Goal: Transaction & Acquisition: Purchase product/service

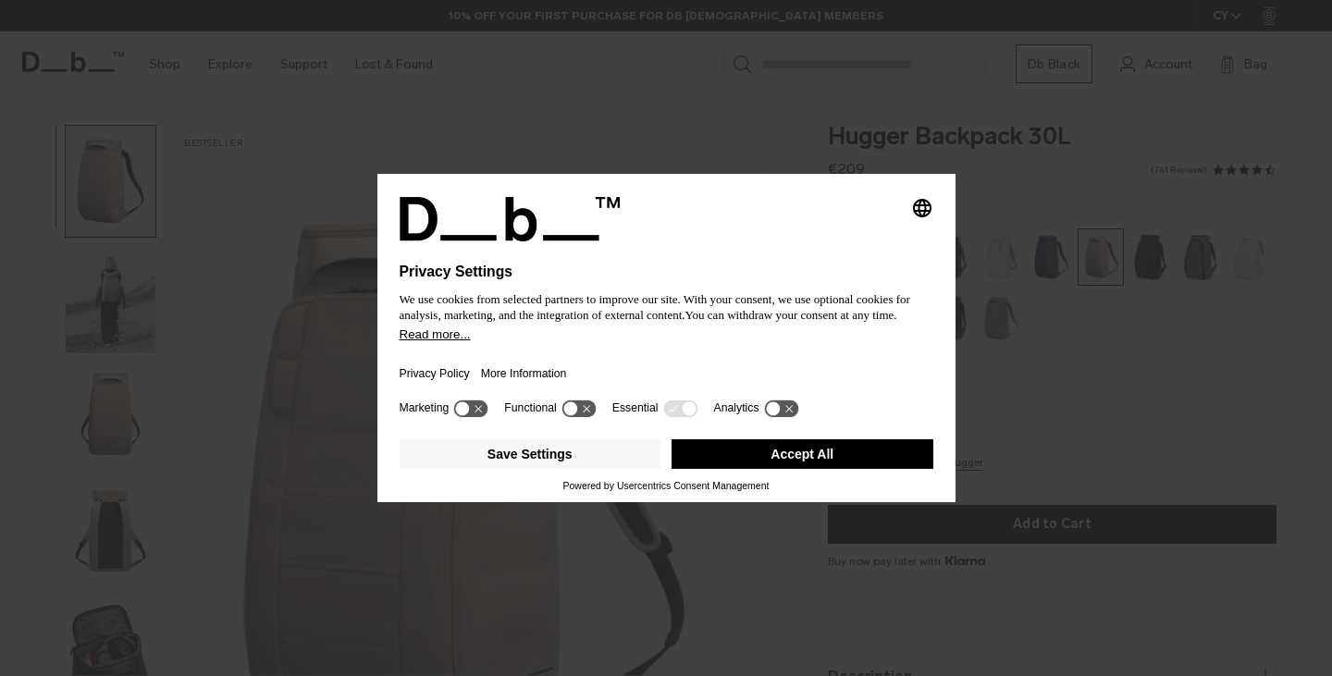
click at [843, 454] on button "Accept All" at bounding box center [802, 454] width 262 height 30
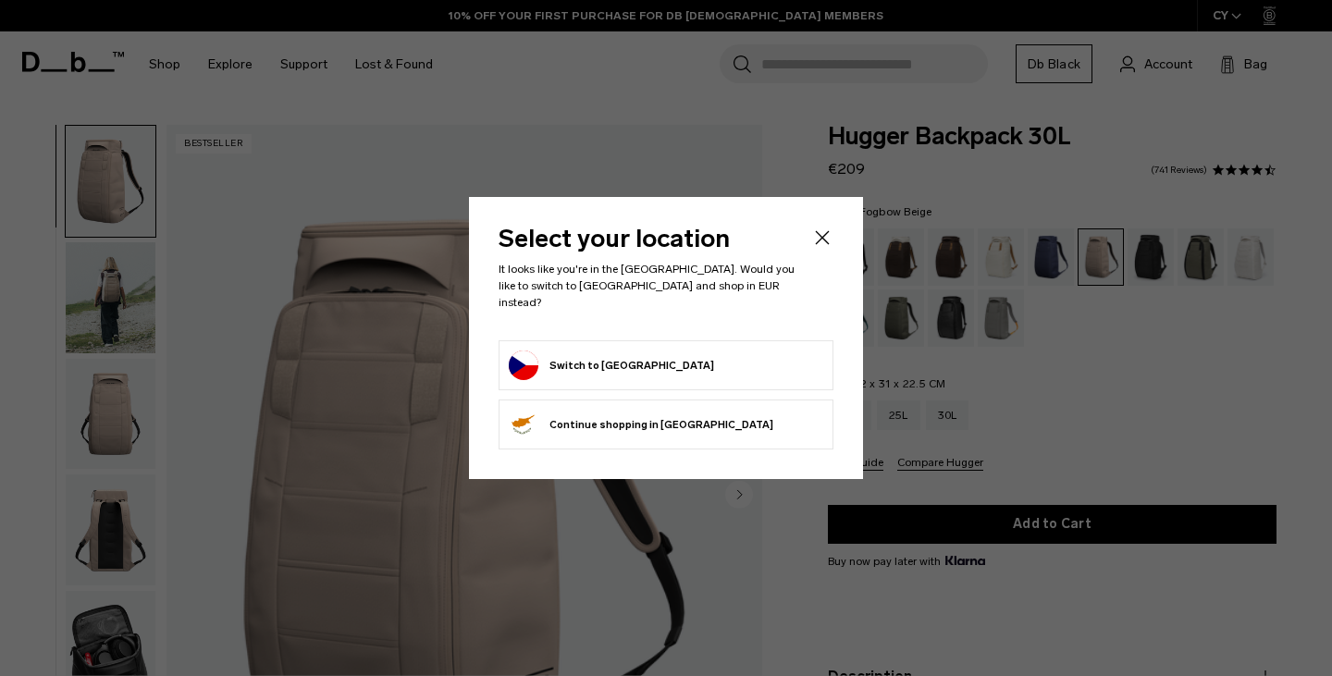
click at [825, 246] on icon "Close" at bounding box center [822, 238] width 22 height 22
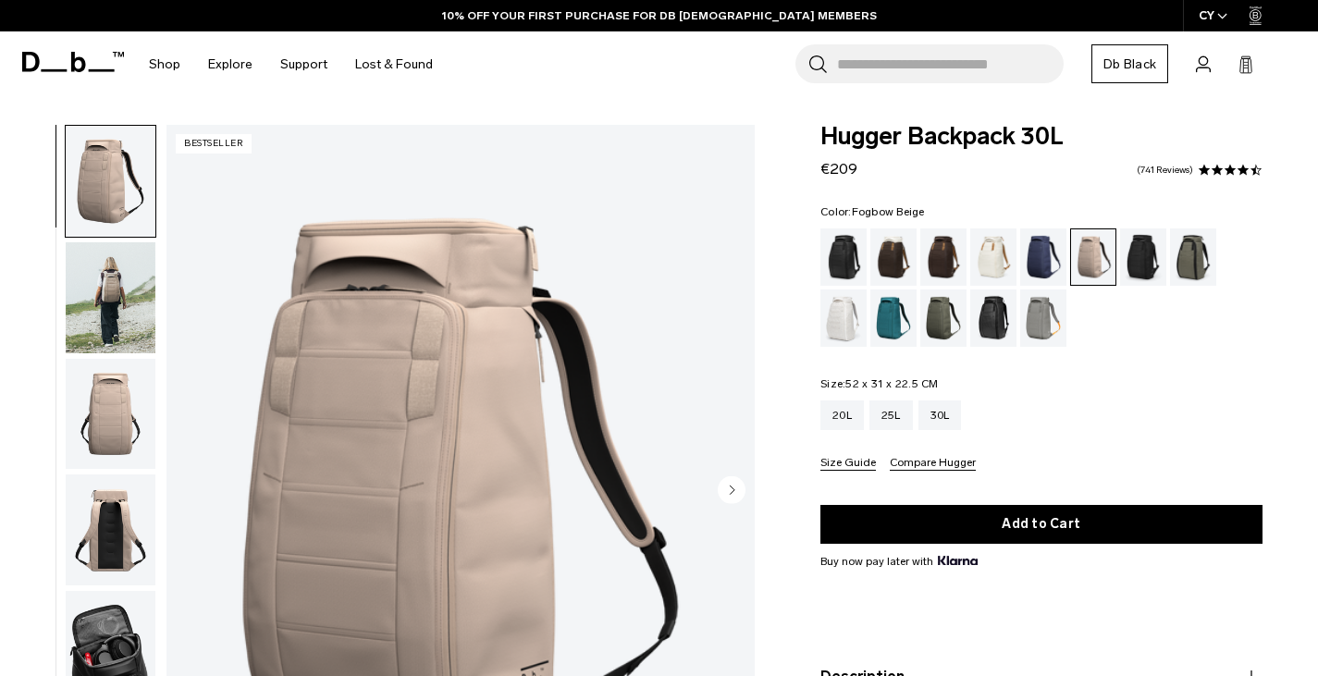
scroll to position [92, 0]
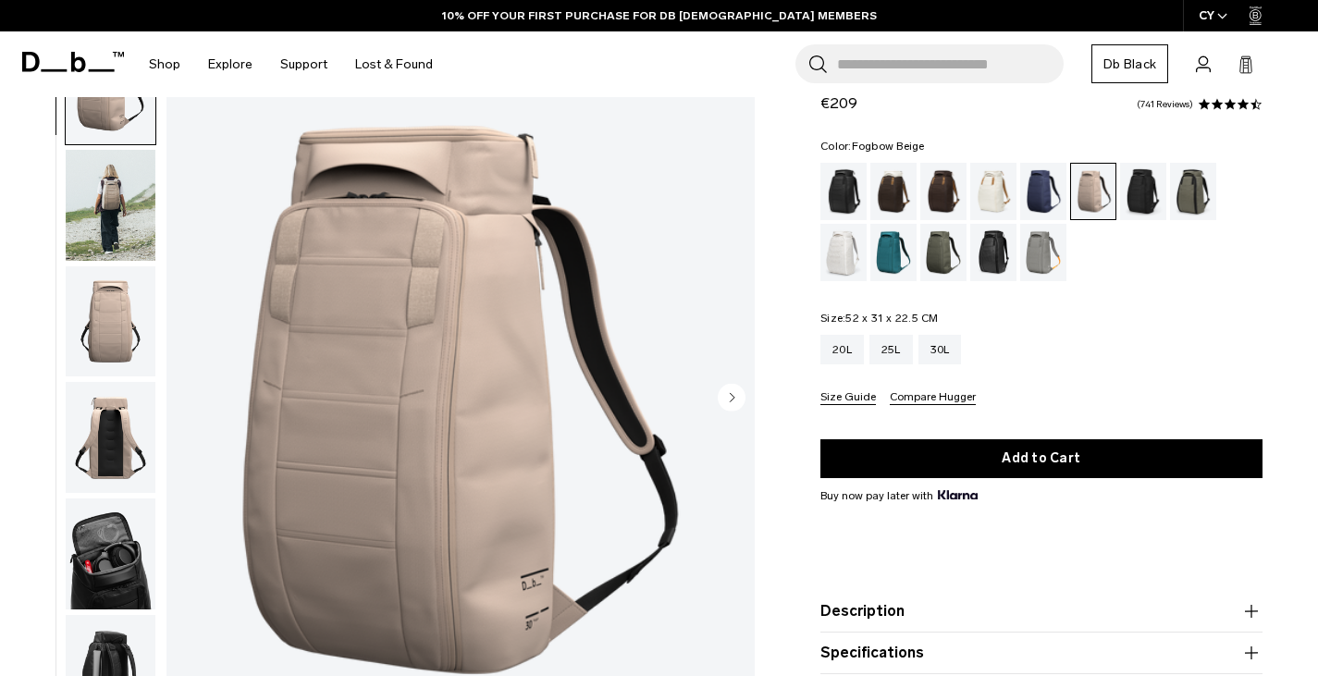
click at [738, 401] on circle "Next slide" at bounding box center [732, 398] width 28 height 28
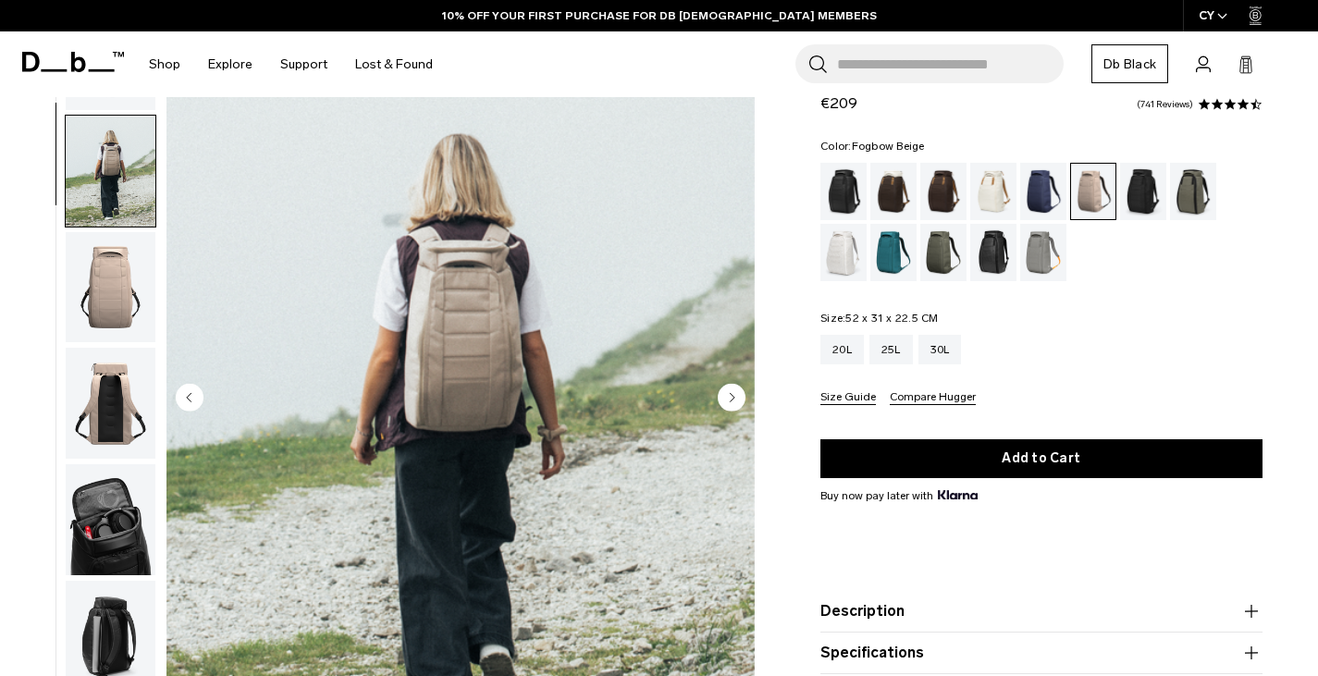
scroll to position [117, 0]
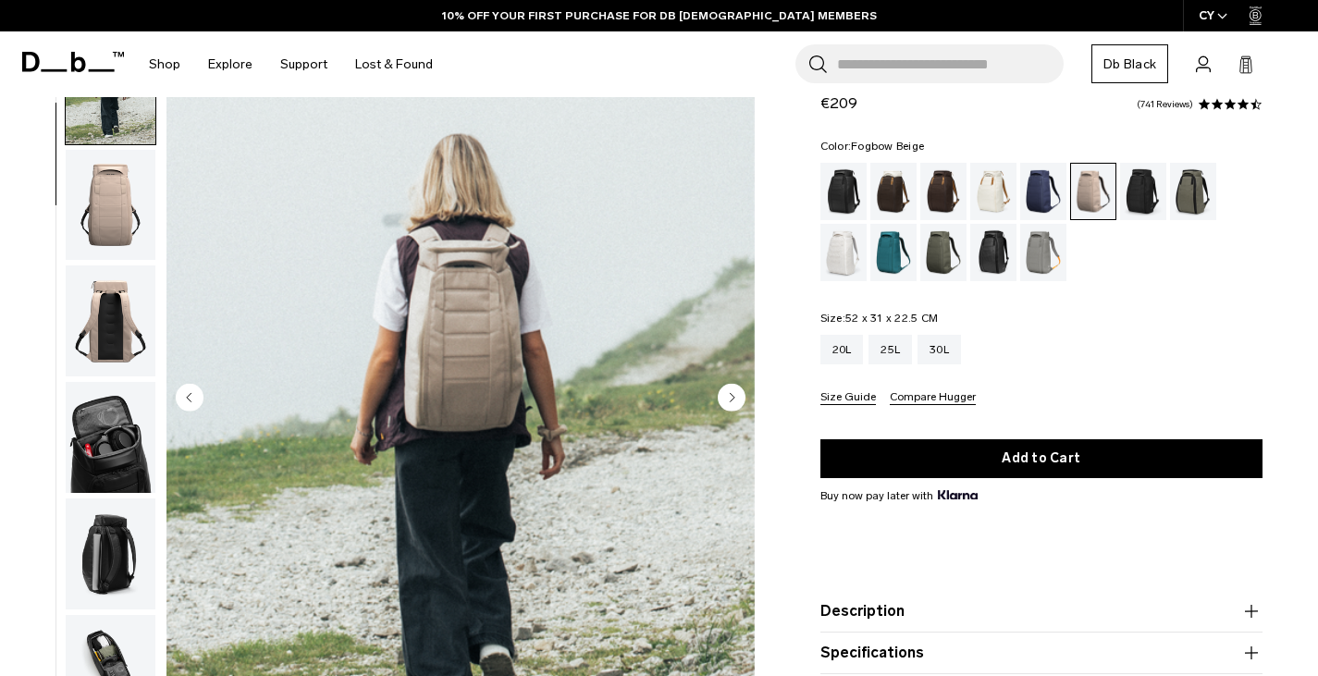
click at [728, 400] on circle "Next slide" at bounding box center [732, 398] width 28 height 28
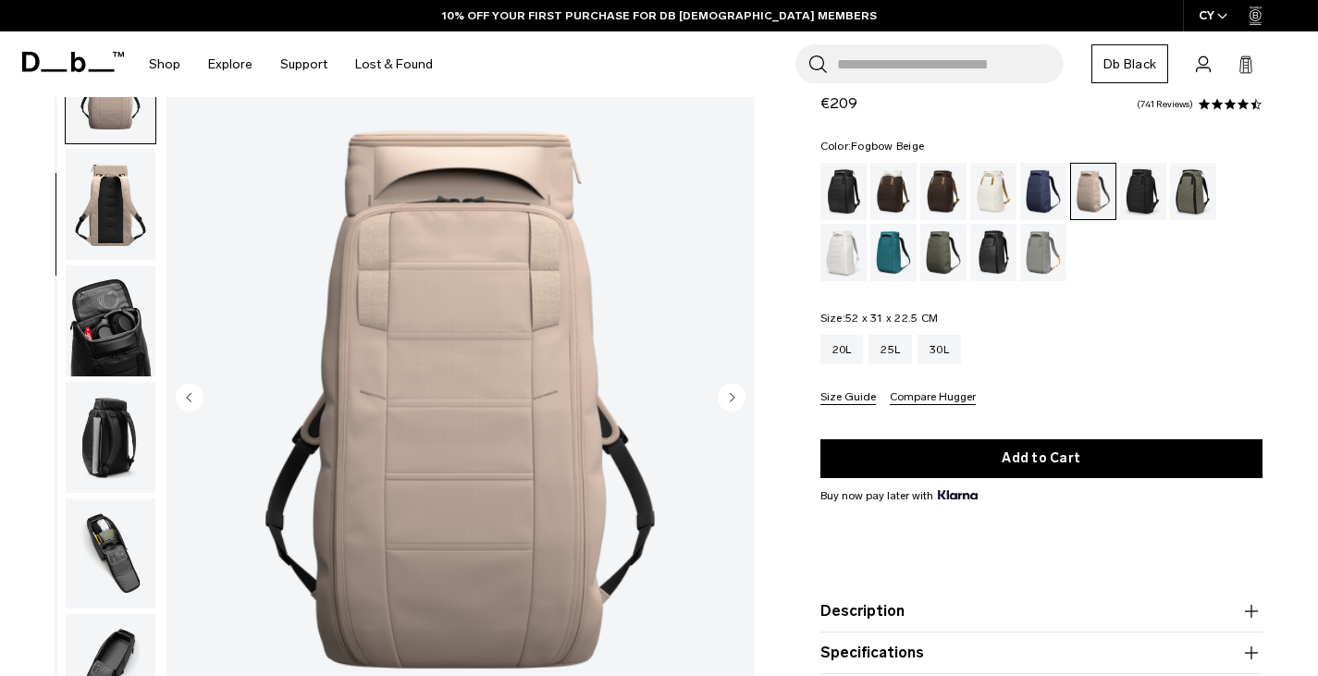
click at [728, 400] on circle "Next slide" at bounding box center [732, 398] width 28 height 28
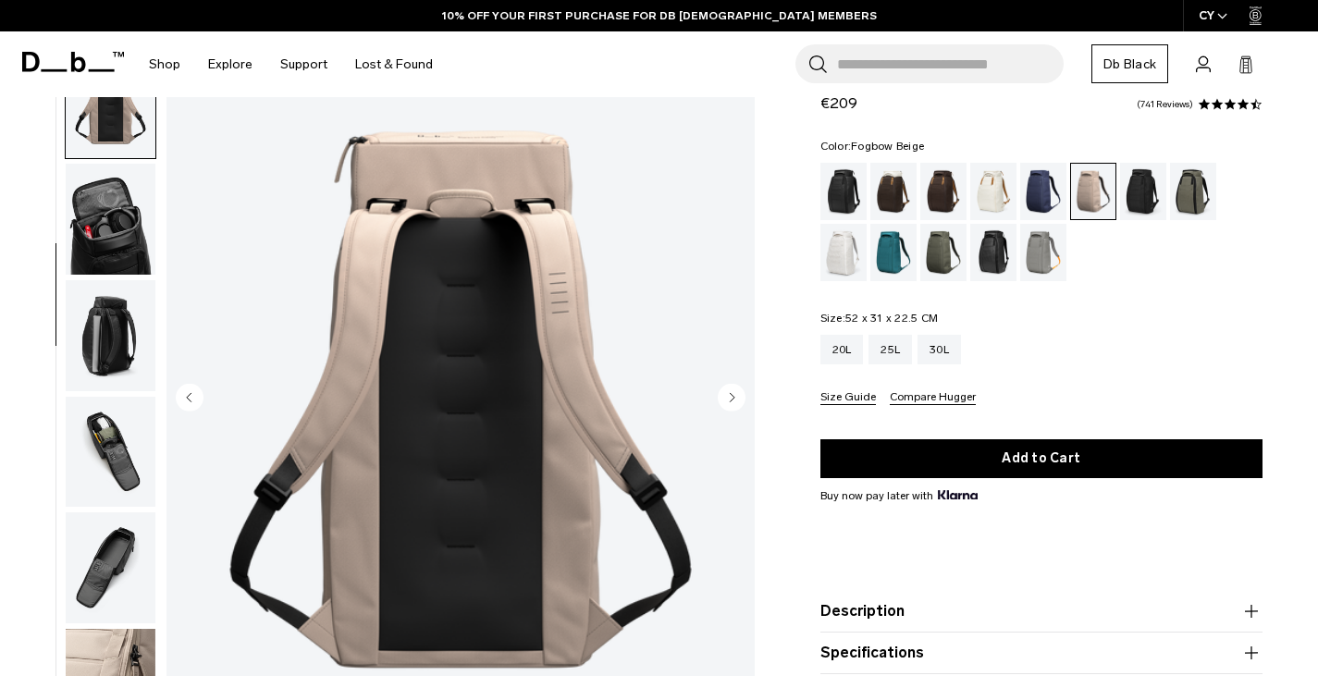
scroll to position [349, 0]
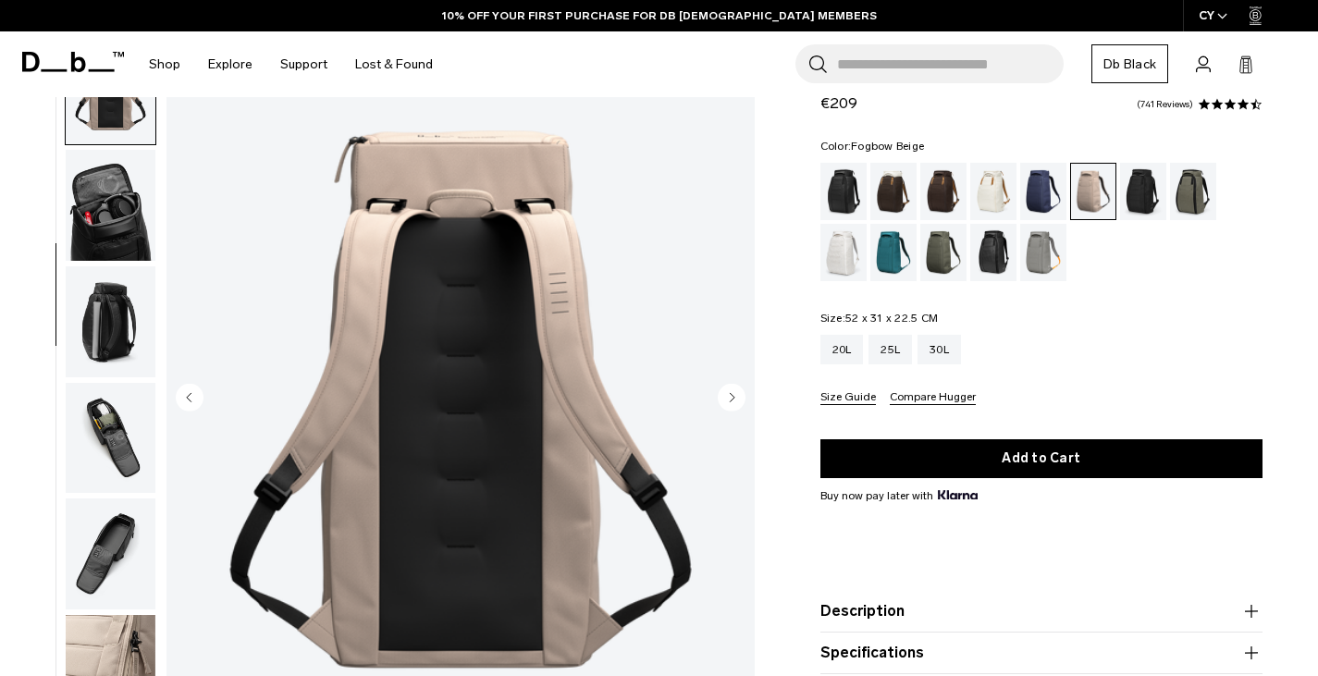
click at [728, 400] on circle "Next slide" at bounding box center [732, 398] width 28 height 28
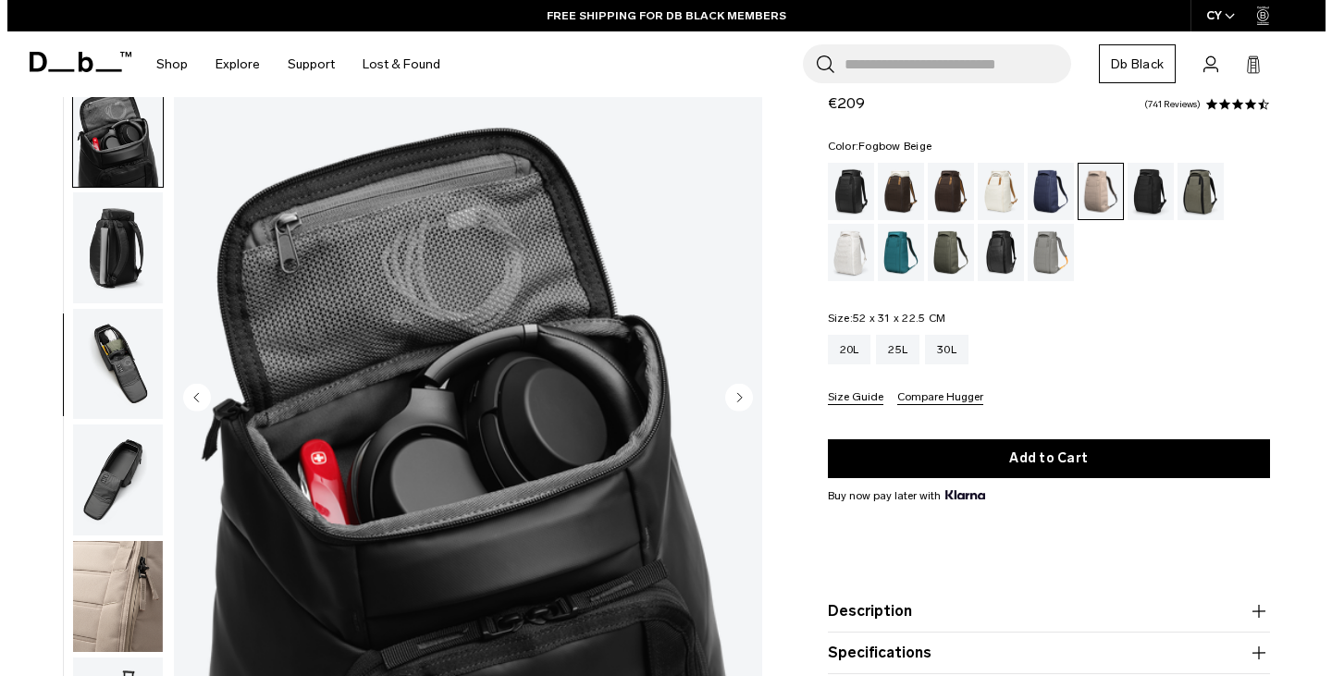
scroll to position [425, 0]
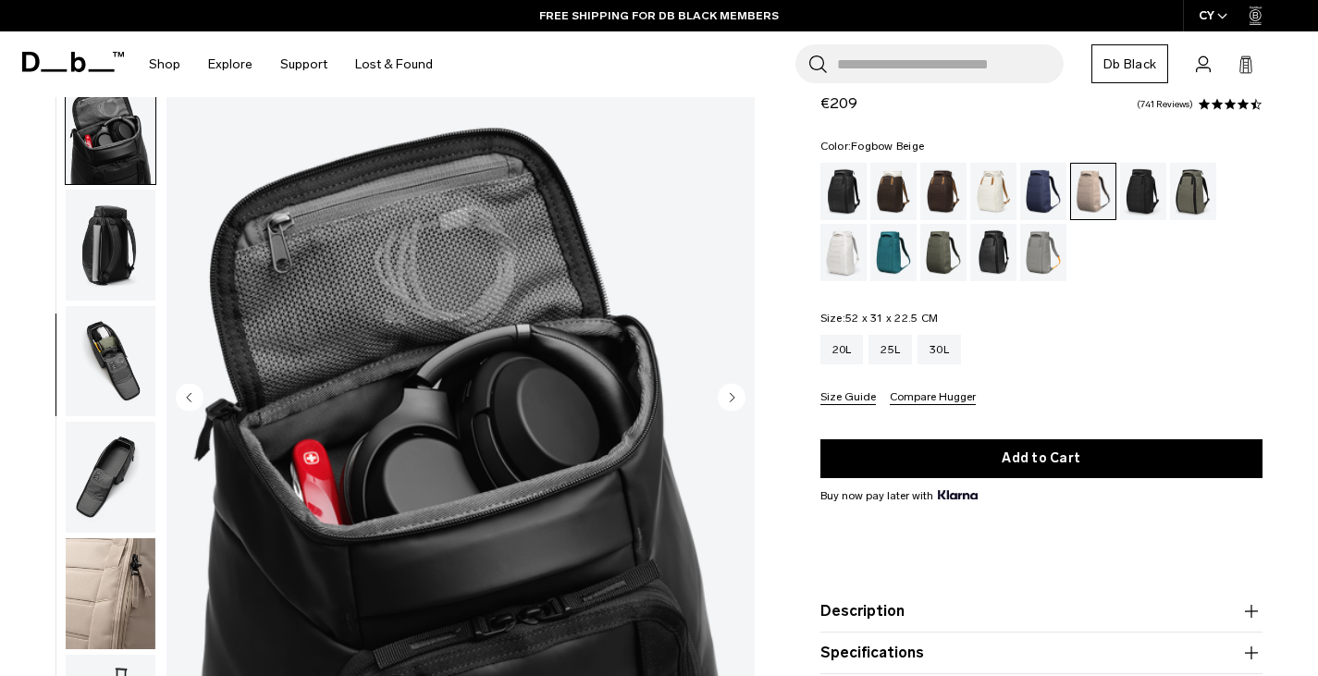
click at [731, 403] on circle "Next slide" at bounding box center [732, 398] width 28 height 28
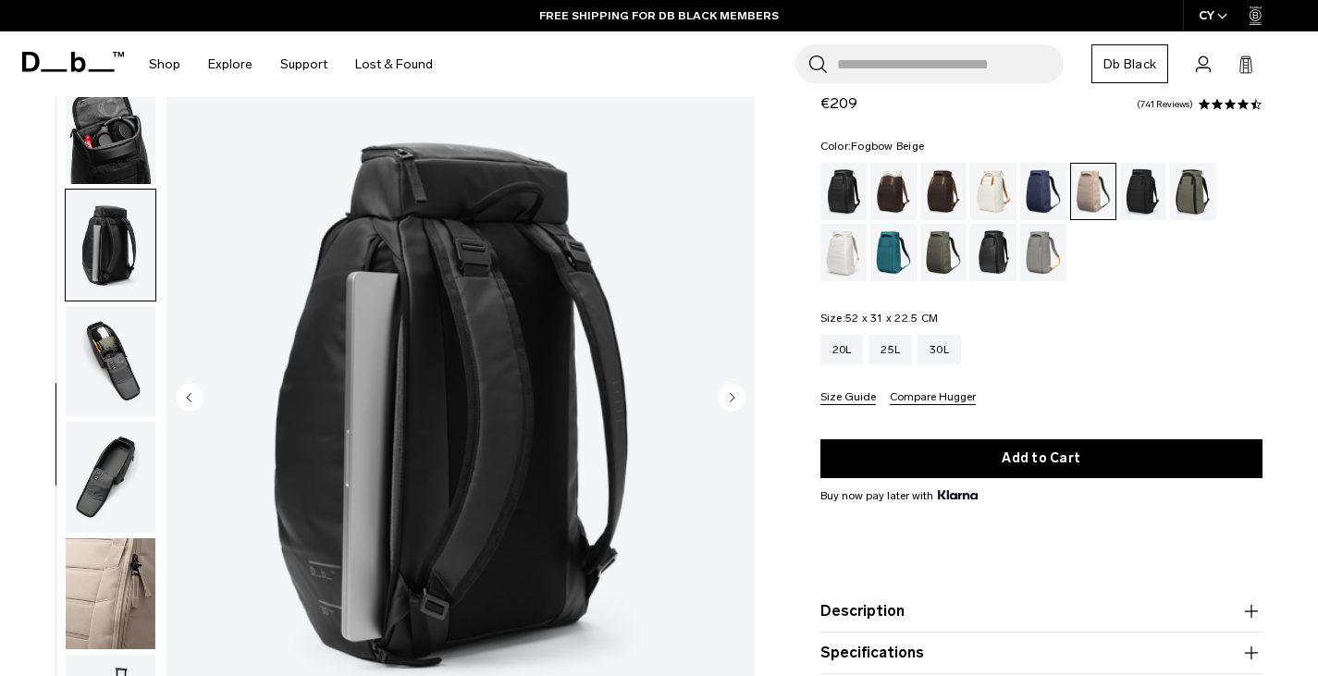
click at [731, 403] on circle "Next slide" at bounding box center [732, 398] width 28 height 28
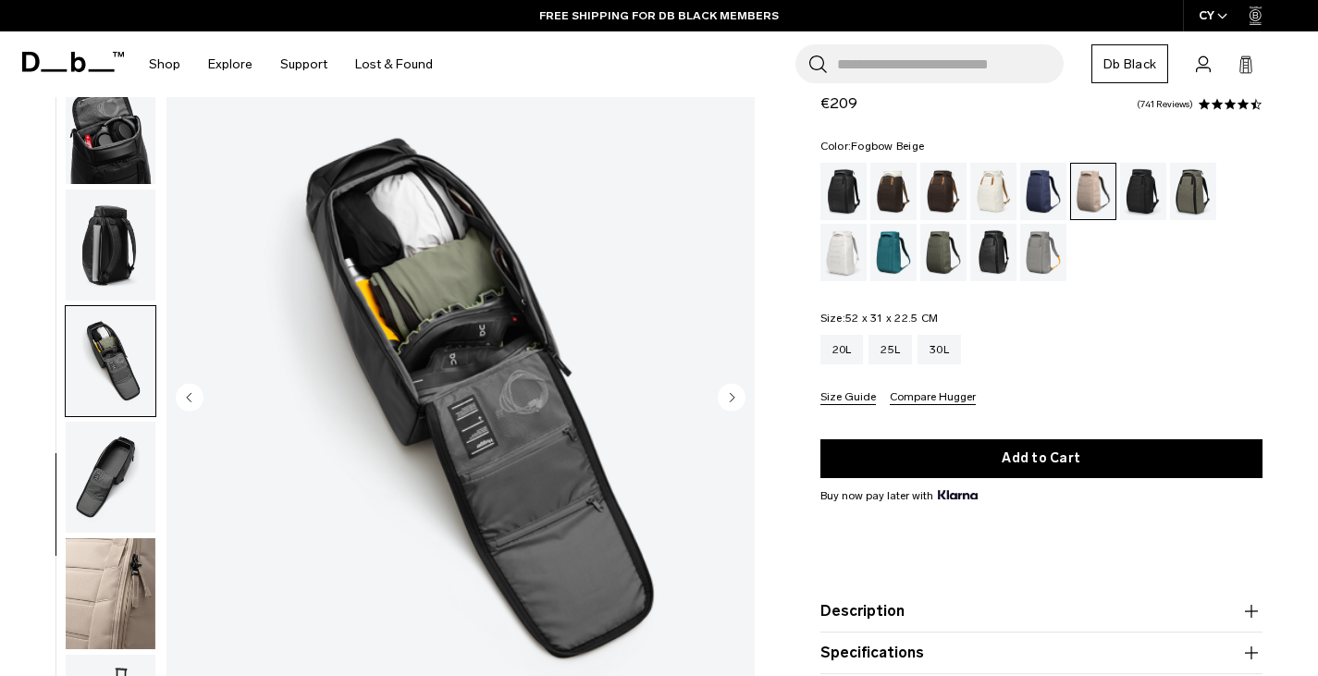
click at [731, 400] on icon "Next slide" at bounding box center [732, 397] width 5 height 8
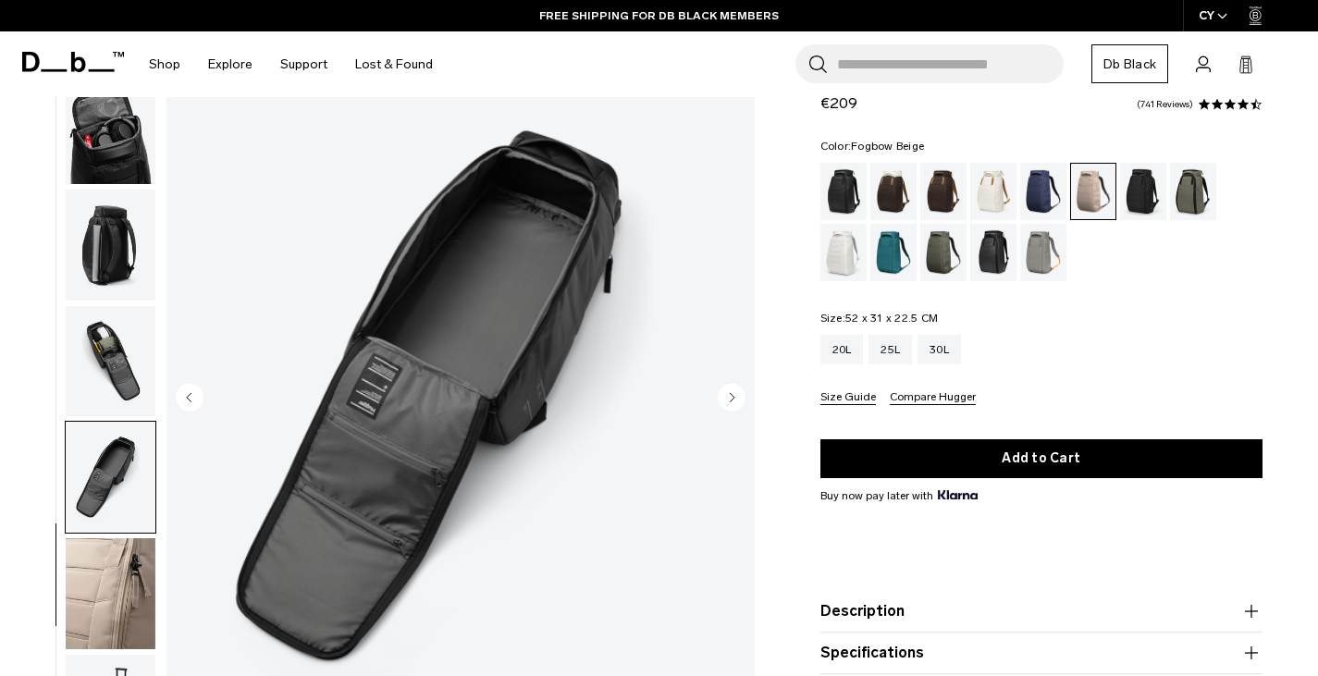
click at [731, 400] on icon "Next slide" at bounding box center [732, 397] width 5 height 8
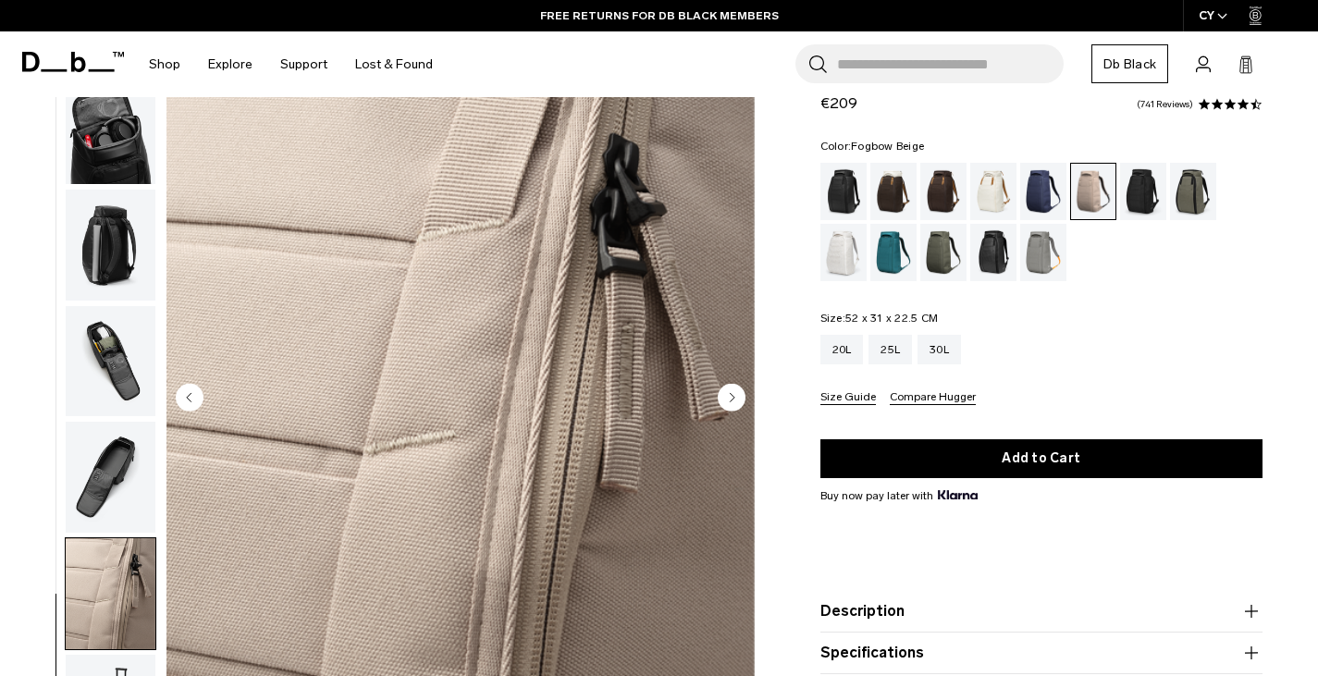
click at [731, 400] on icon "Next slide" at bounding box center [732, 397] width 5 height 8
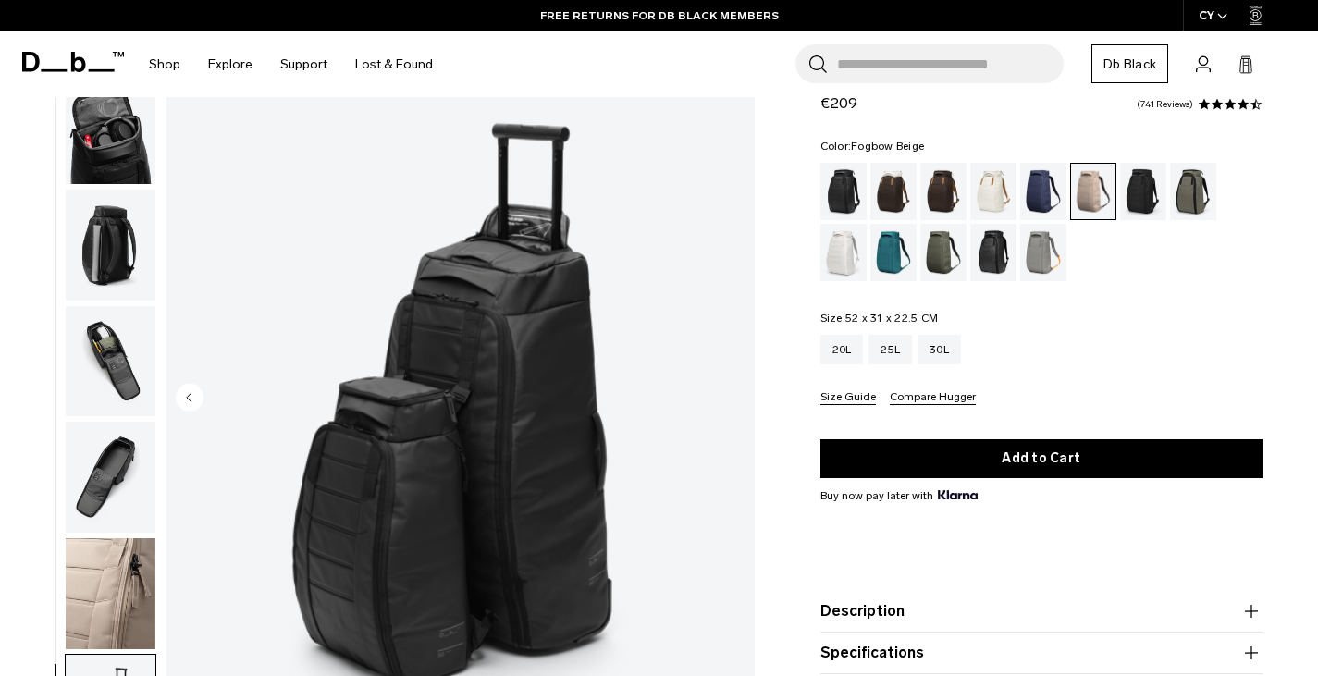
click at [731, 401] on img "10 / 10" at bounding box center [460, 399] width 588 height 734
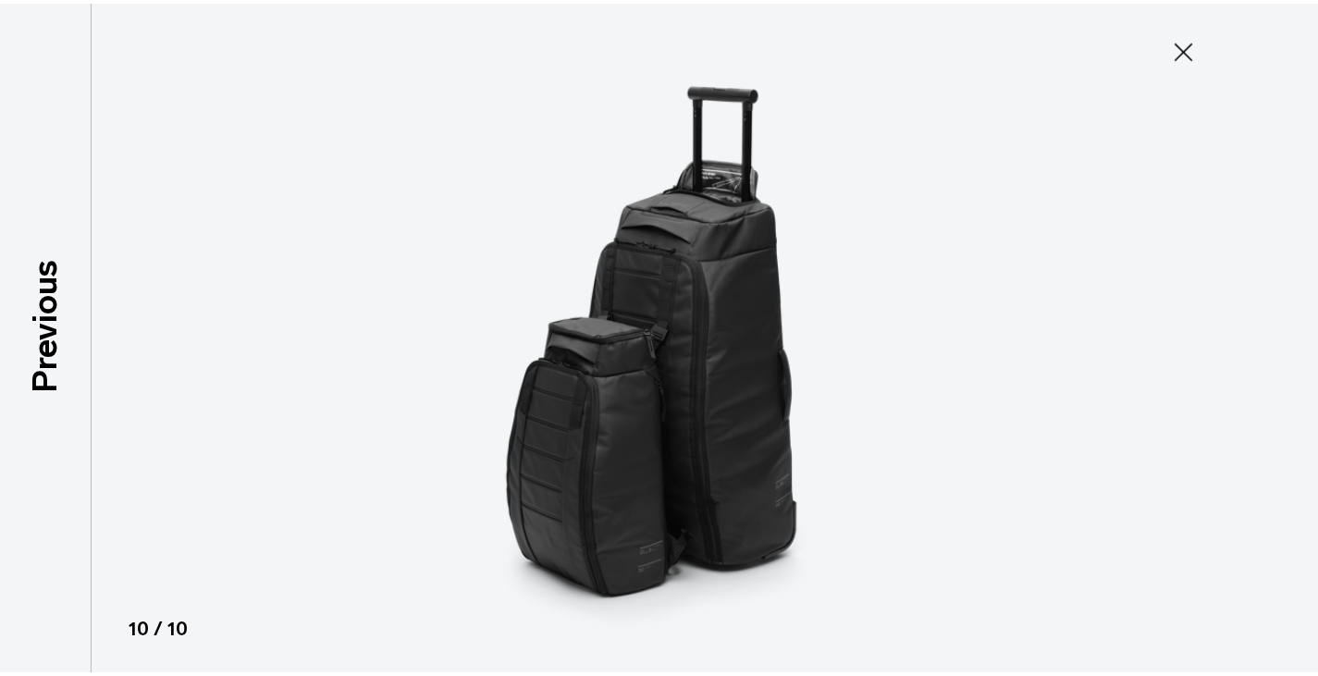
scroll to position [416, 0]
click at [1190, 44] on icon at bounding box center [1195, 49] width 18 height 18
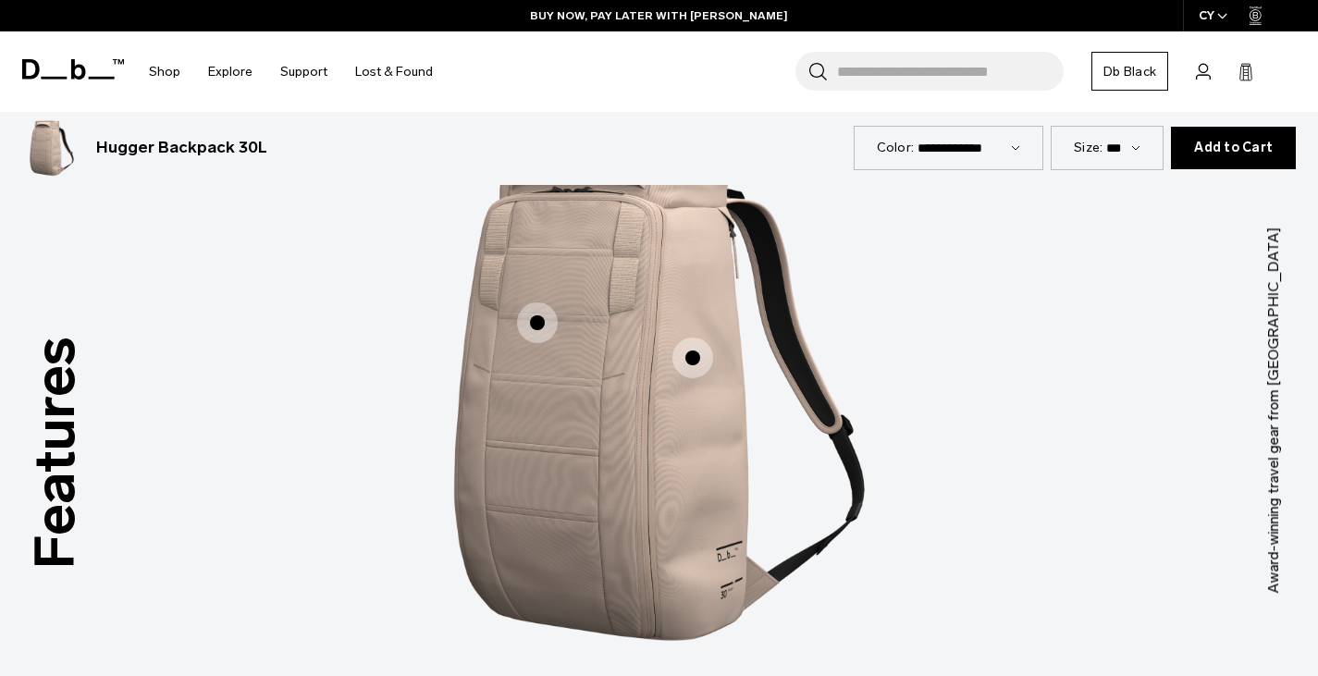
scroll to position [2219, 0]
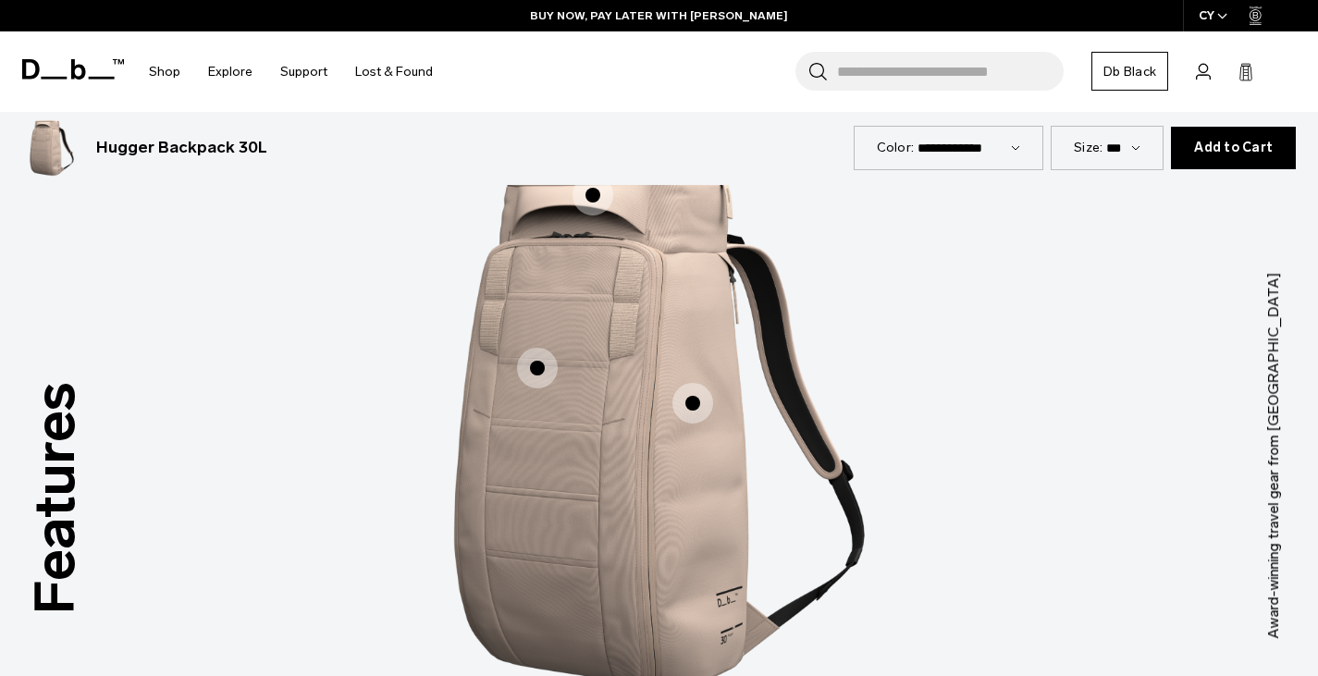
click at [523, 374] on span "1 / 3" at bounding box center [537, 368] width 41 height 41
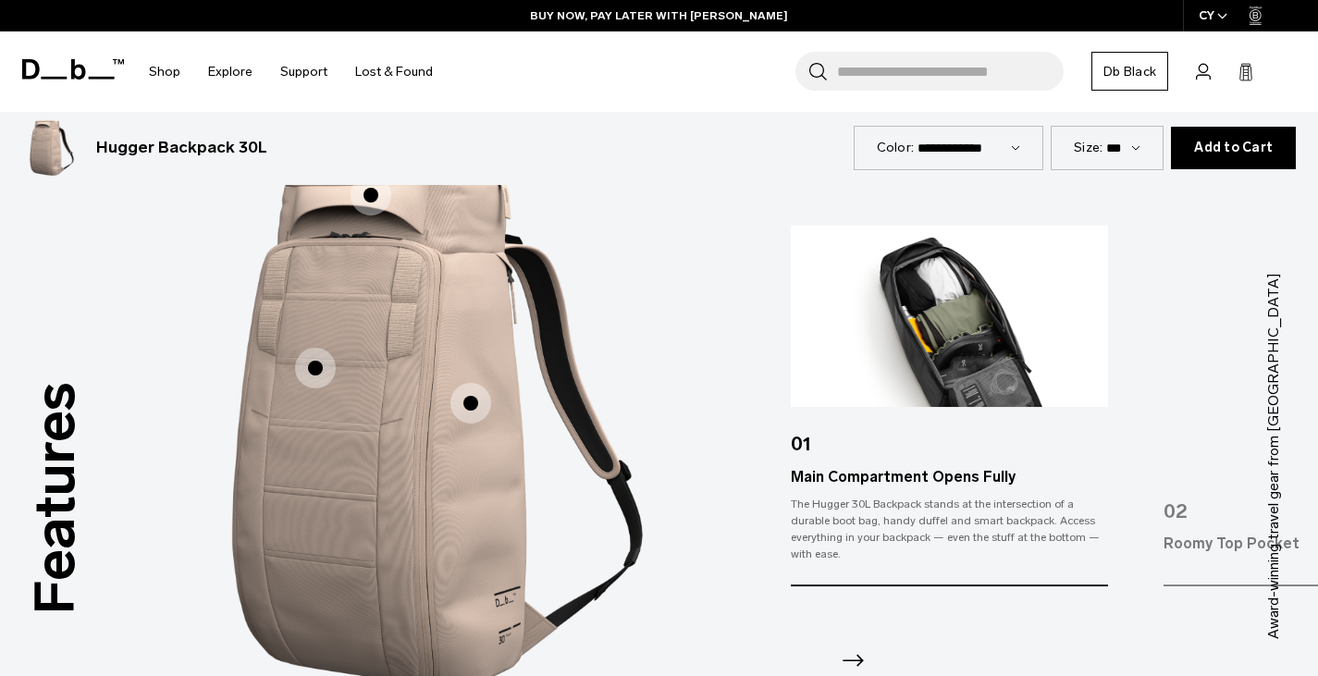
click at [471, 401] on span "1 / 3" at bounding box center [470, 403] width 41 height 41
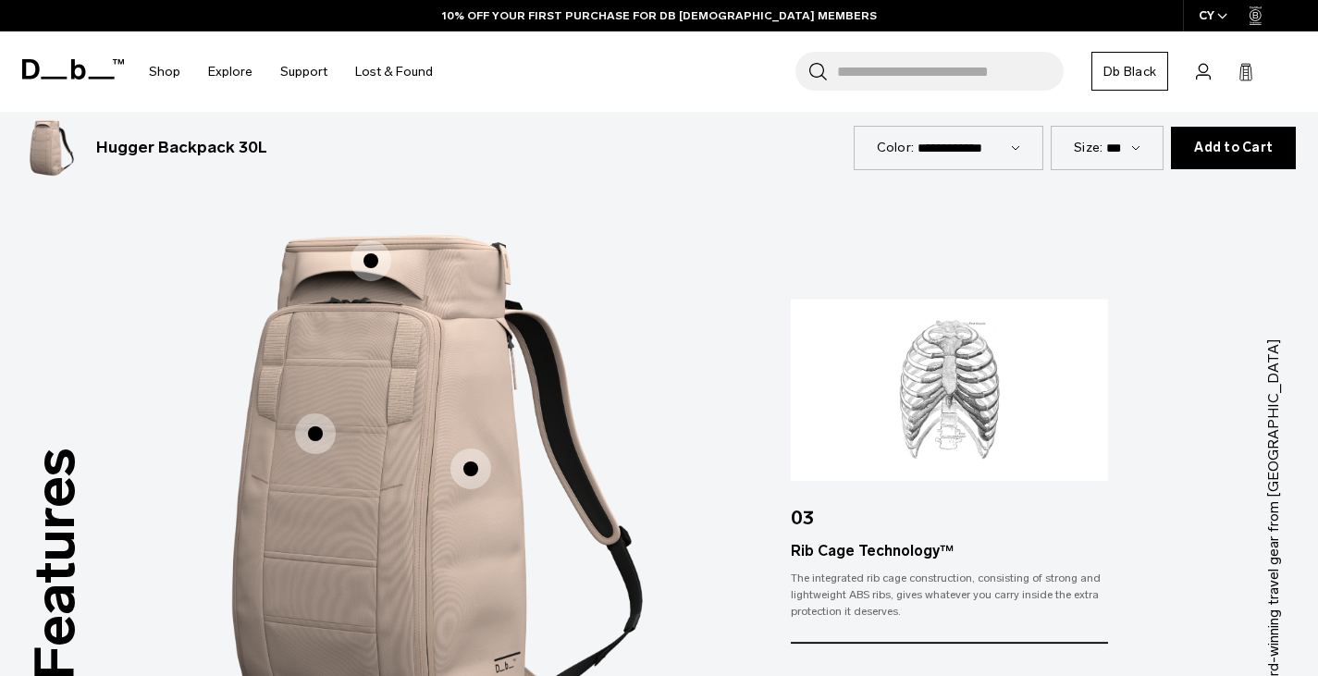
scroll to position [2034, 0]
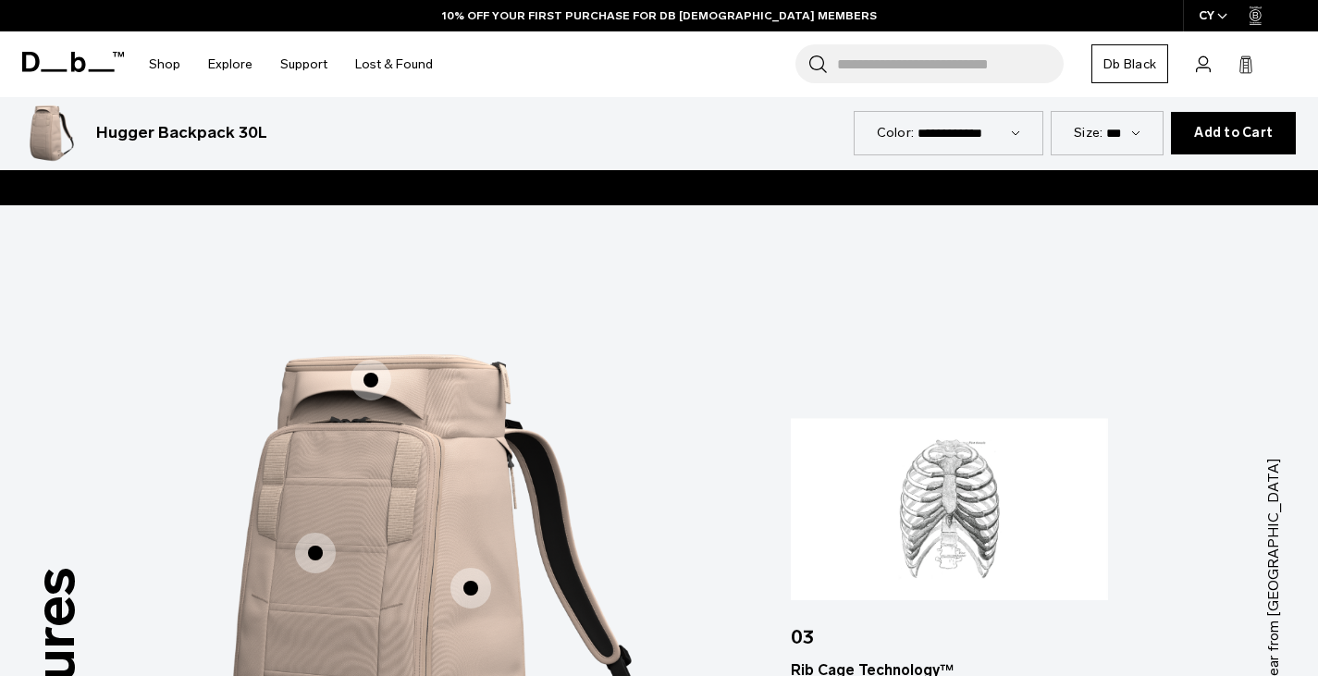
click at [378, 387] on span "1 / 3" at bounding box center [370, 380] width 41 height 41
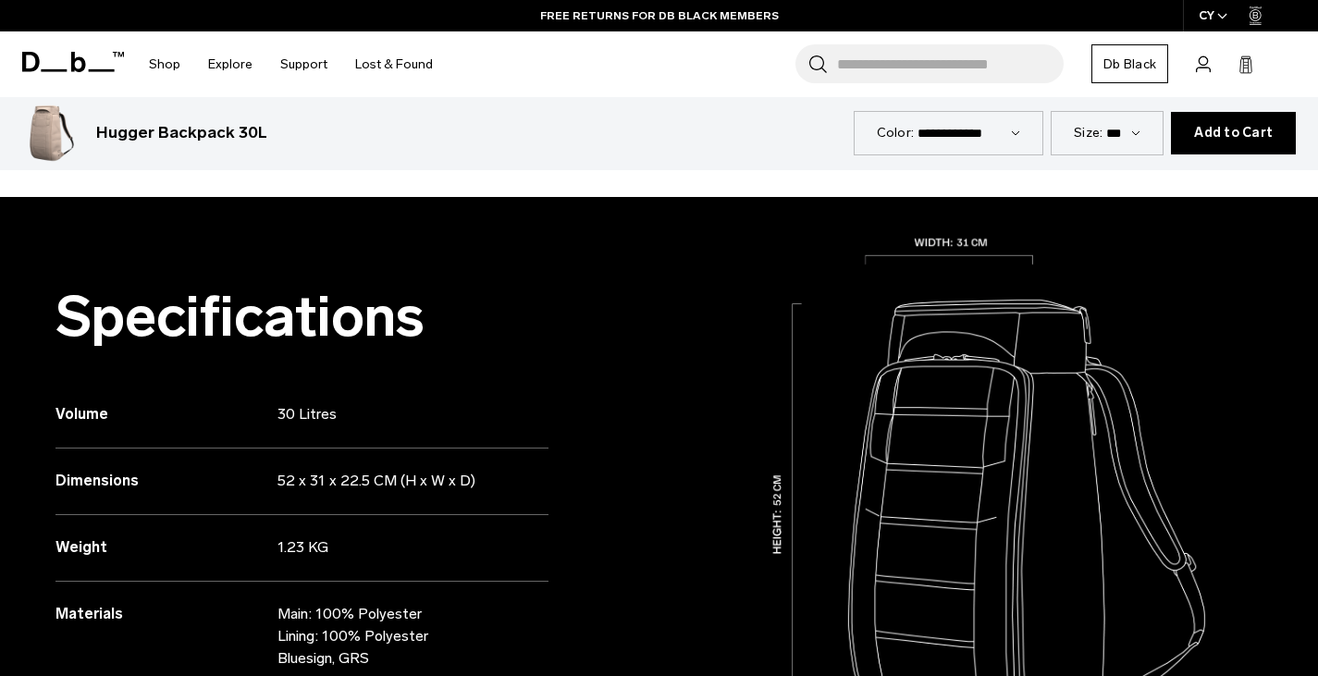
scroll to position [832, 0]
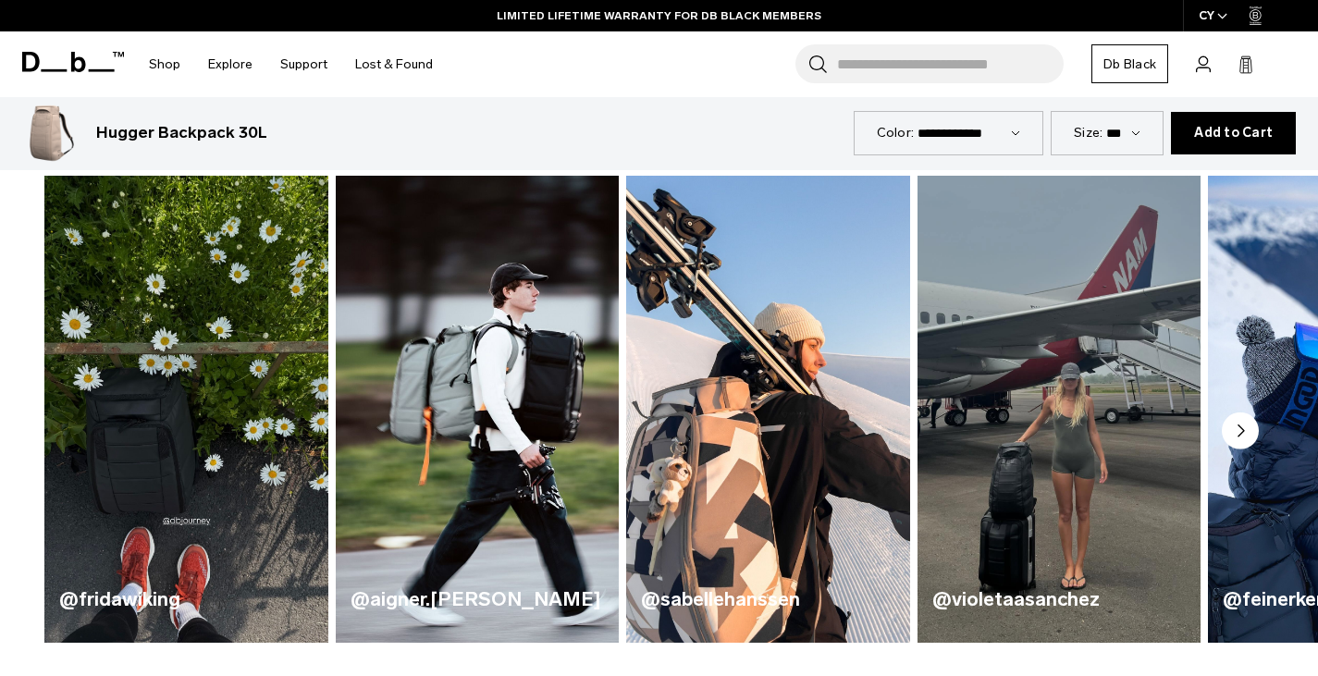
click at [624, 134] on div "Hugger Backpack 30L €209" at bounding box center [456, 133] width 720 height 24
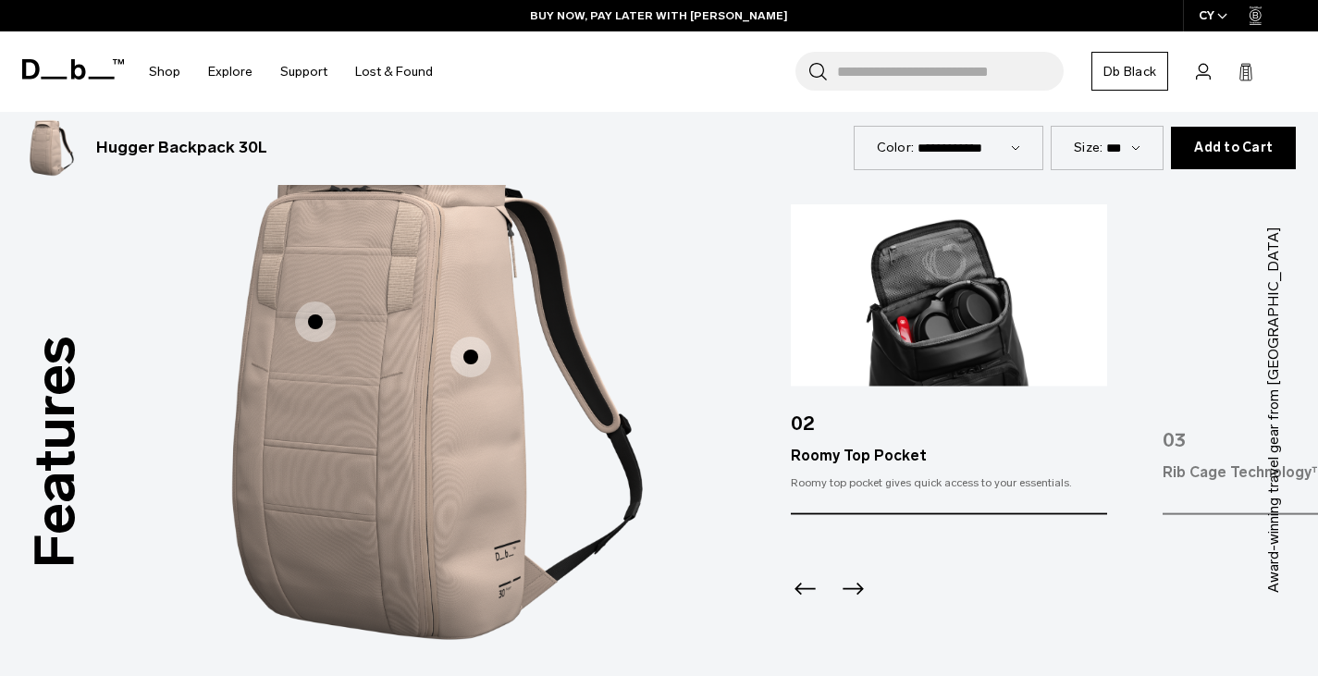
scroll to position [2312, 0]
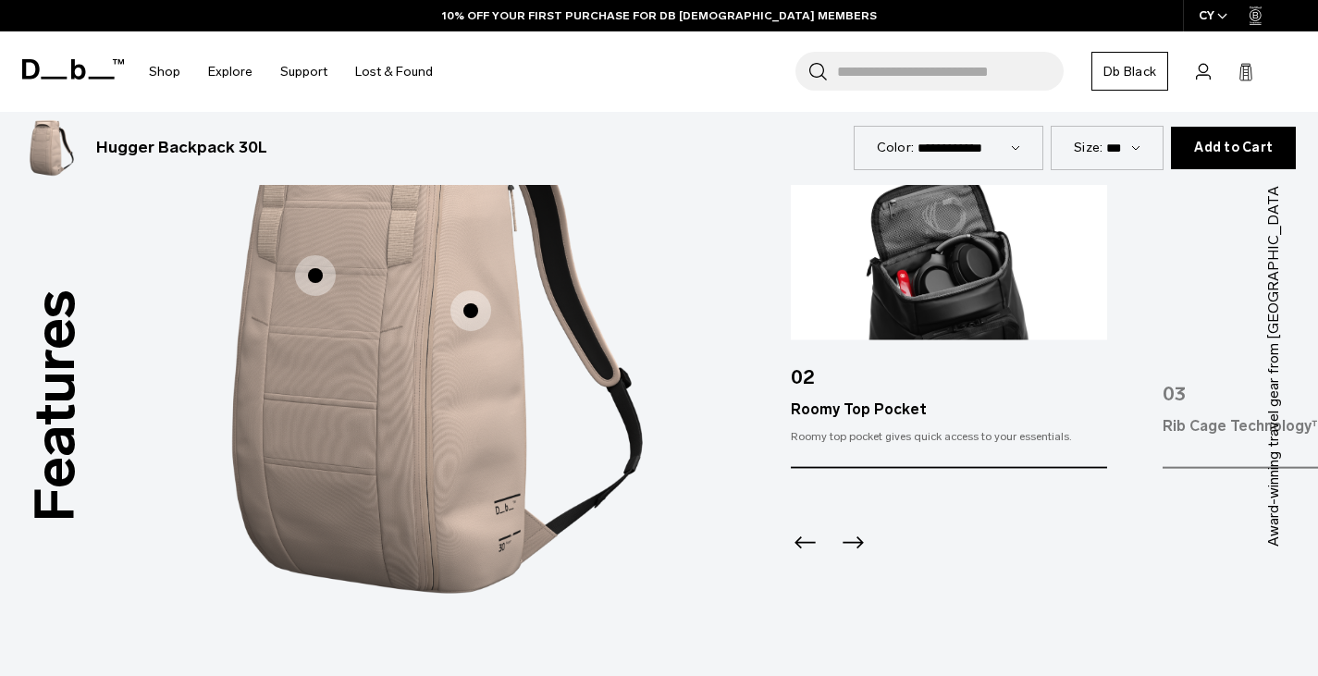
click at [322, 277] on span "1 / 3" at bounding box center [315, 275] width 41 height 41
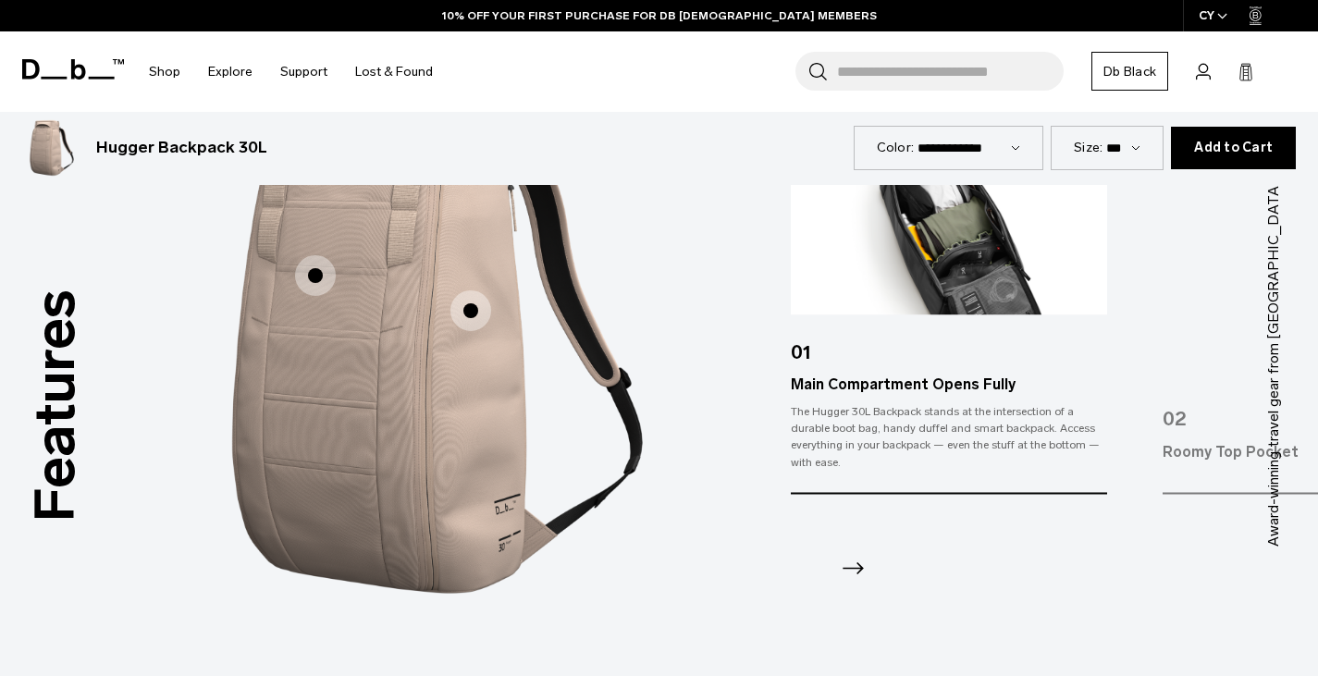
scroll to position [2219, 0]
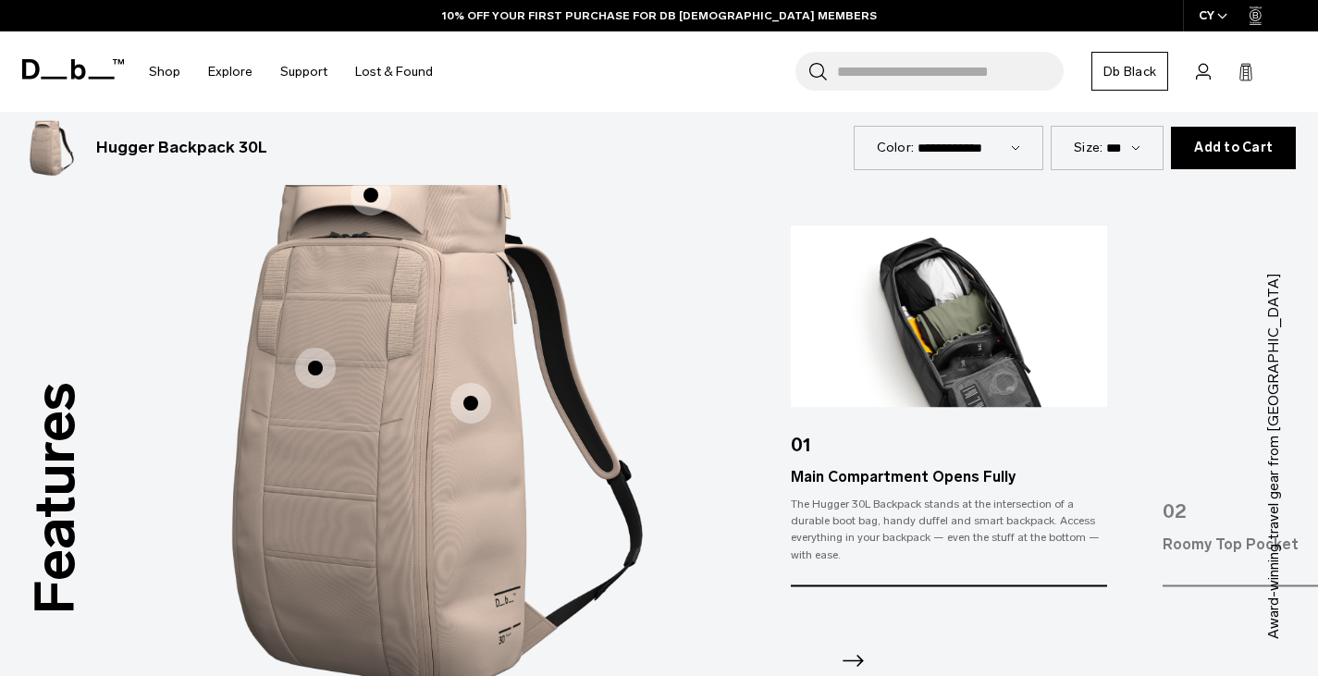
click at [1207, 502] on div "02" at bounding box center [1320, 503] width 316 height 59
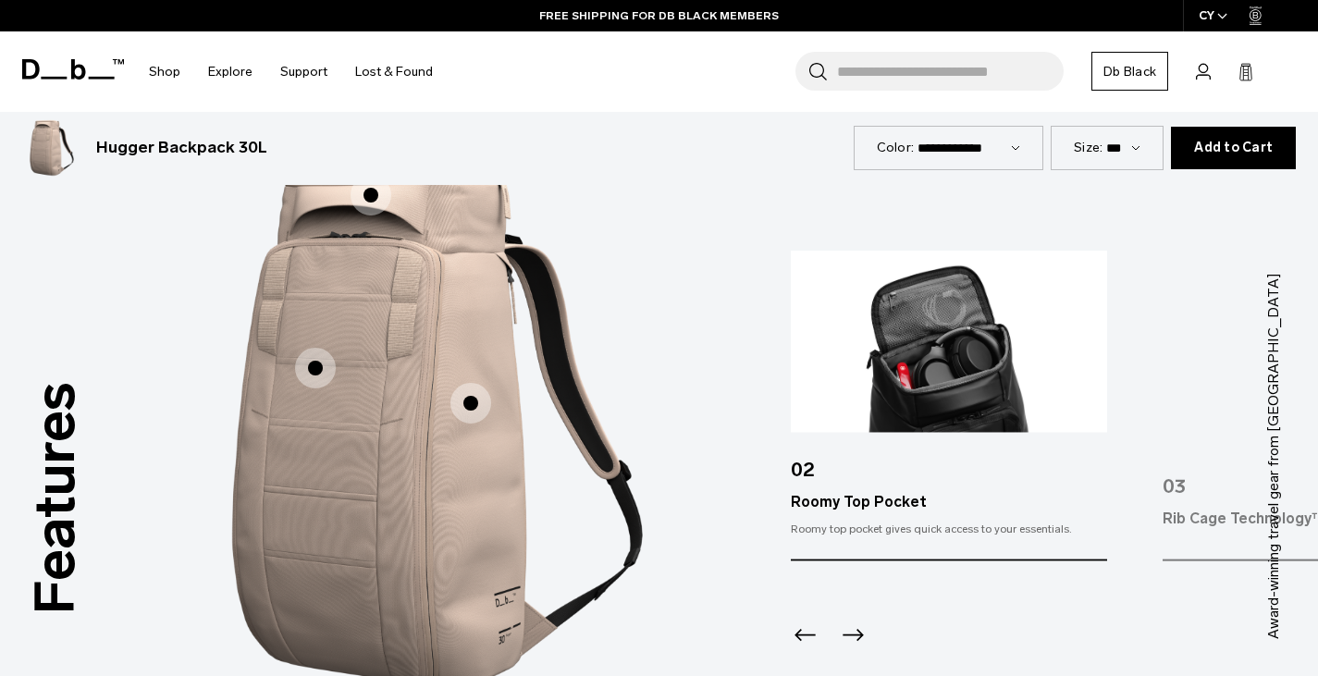
click at [1184, 415] on img "3 / 3" at bounding box center [1320, 341] width 316 height 182
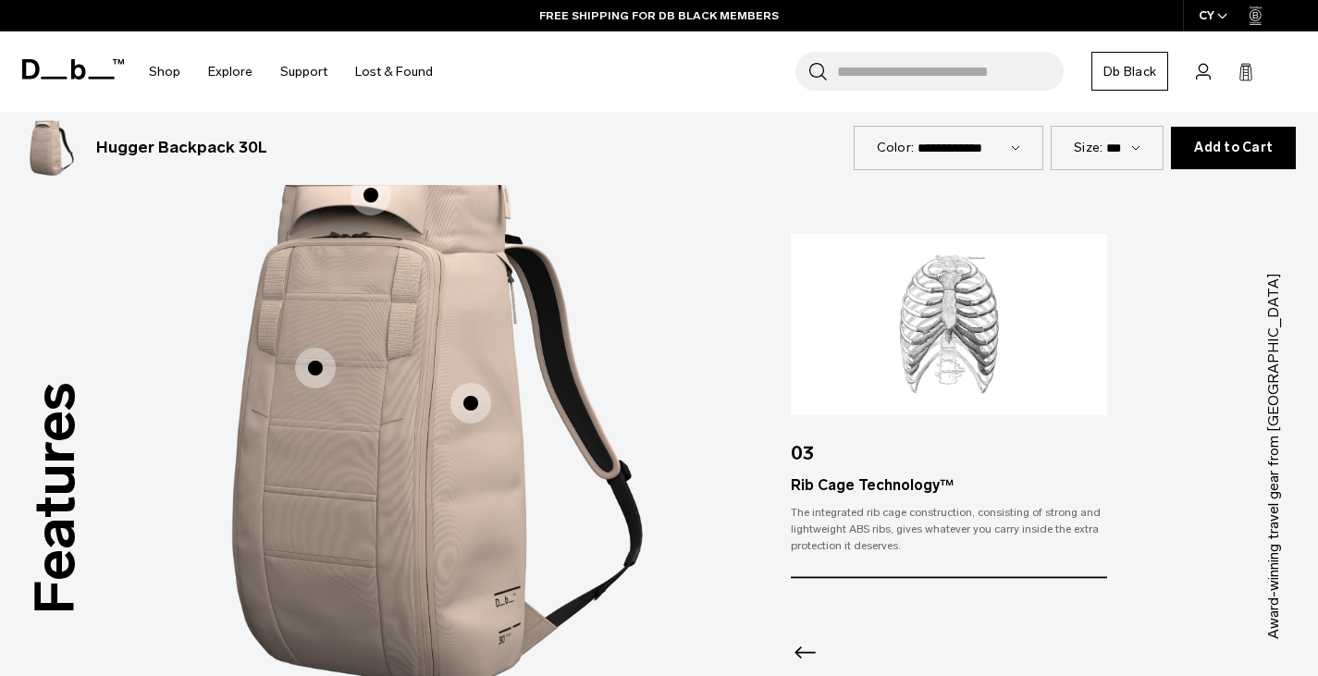
click at [1128, 419] on div "01 Main Compartment Opens Fully The Hugger 30L Backpack stands at the intersect…" at bounding box center [1054, 455] width 527 height 445
click at [1191, 407] on div "01 Main Compartment Opens Fully The Hugger 30L Backpack stands at the intersect…" at bounding box center [1054, 455] width 527 height 445
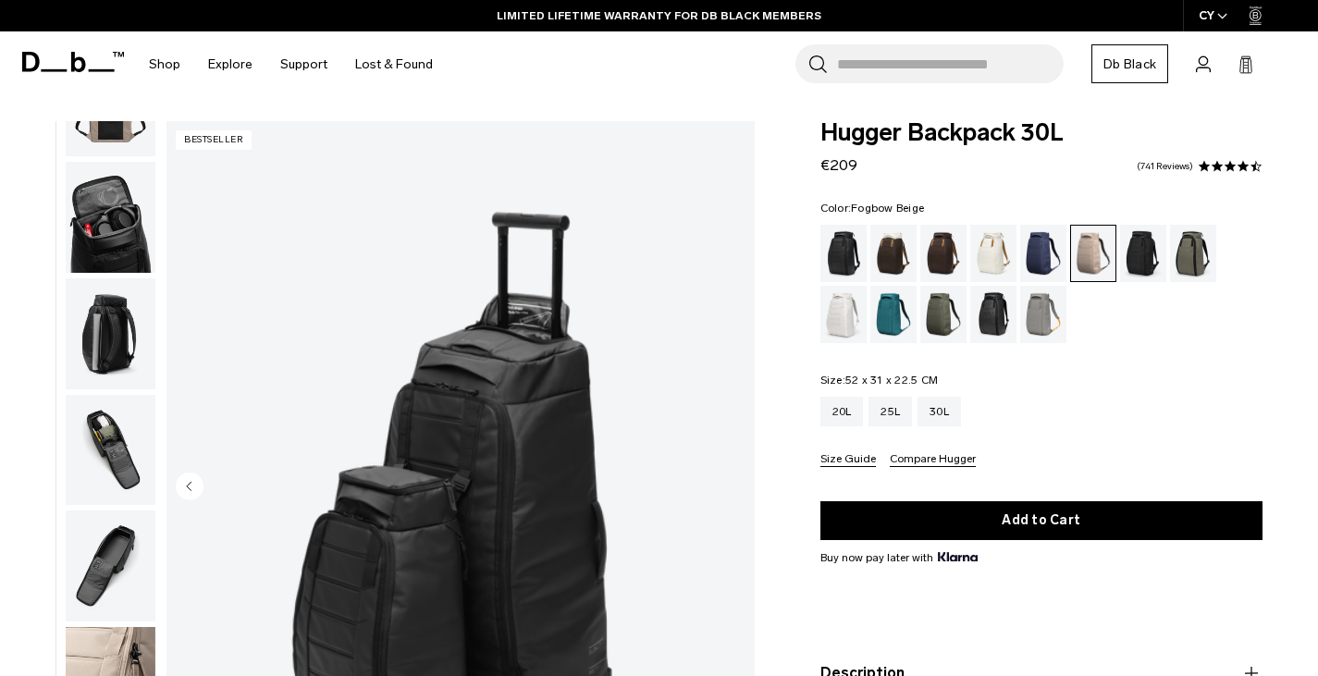
scroll to position [0, 0]
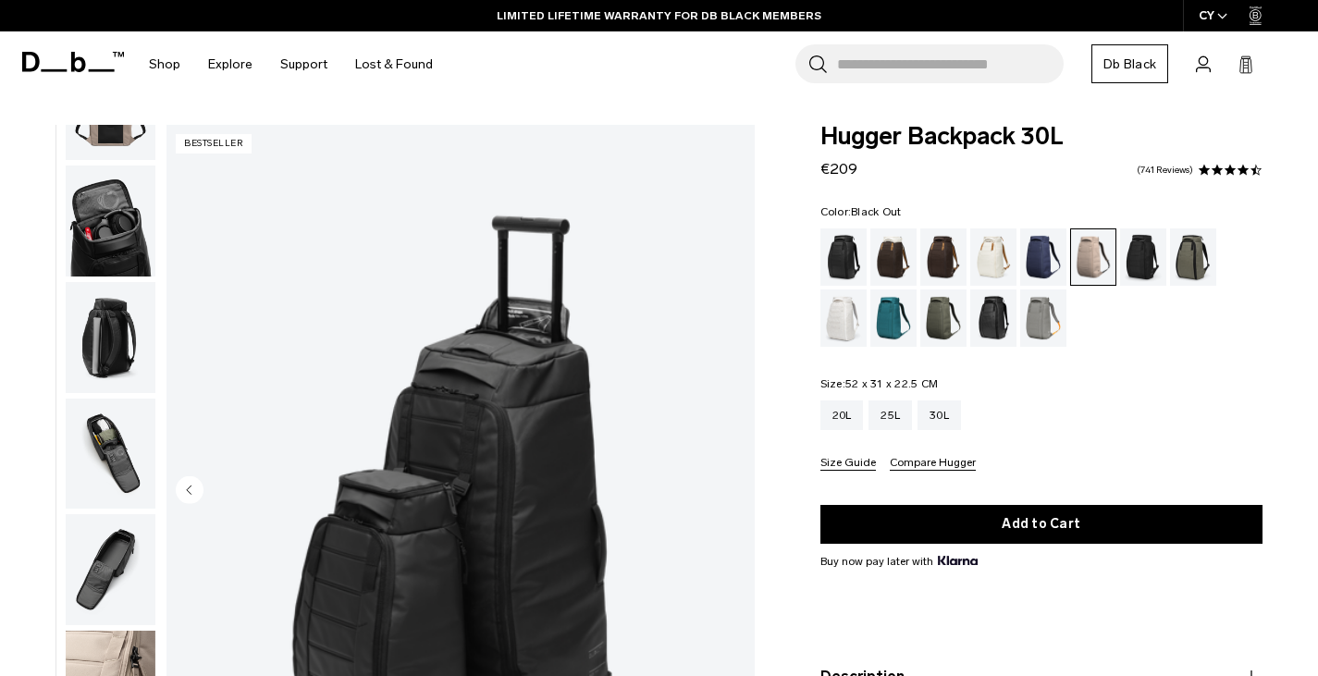
click at [847, 264] on div "Black Out" at bounding box center [843, 256] width 47 height 57
